Goal: Navigation & Orientation: Find specific page/section

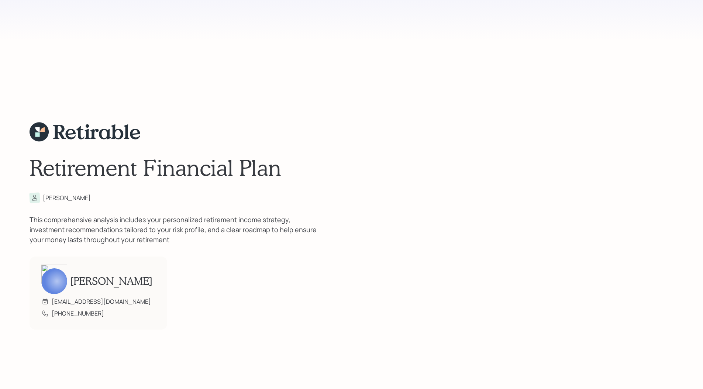
click at [277, 77] on div "Retirement Financial Plan [PERSON_NAME] This comprehensive analysis includes yo…" at bounding box center [335, 225] width 611 height 451
